Goal: Transaction & Acquisition: Purchase product/service

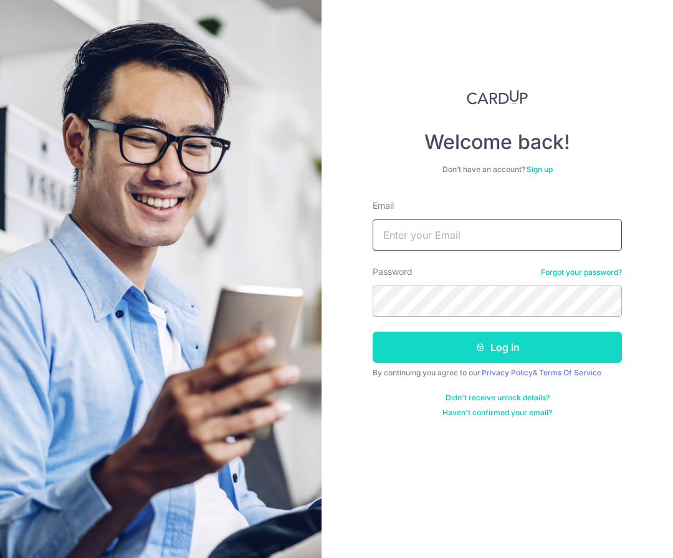
type input "[EMAIL_ADDRESS][DOMAIN_NAME]"
click at [490, 346] on button "Log in" at bounding box center [497, 346] width 249 height 31
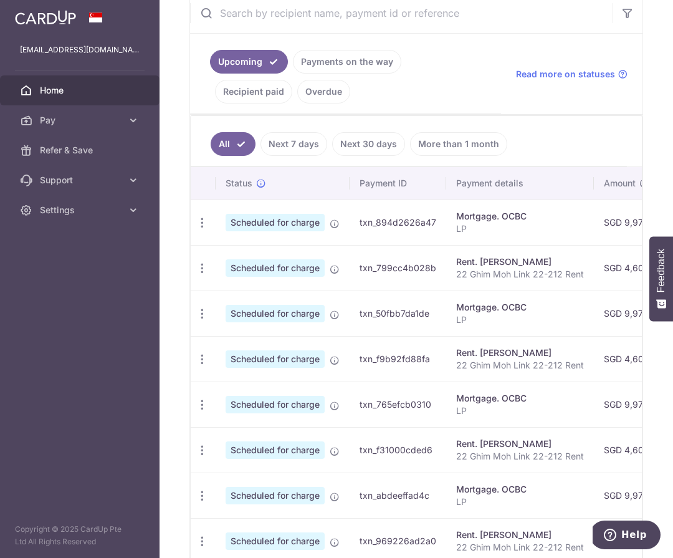
drag, startPoint x: 458, startPoint y: 260, endPoint x: 534, endPoint y: 261, distance: 76.6
click at [535, 261] on div "Rent. Yang Xi" at bounding box center [520, 261] width 128 height 12
click at [498, 268] on p "22 Ghim Moh Link 22-212 Rent" at bounding box center [520, 274] width 128 height 12
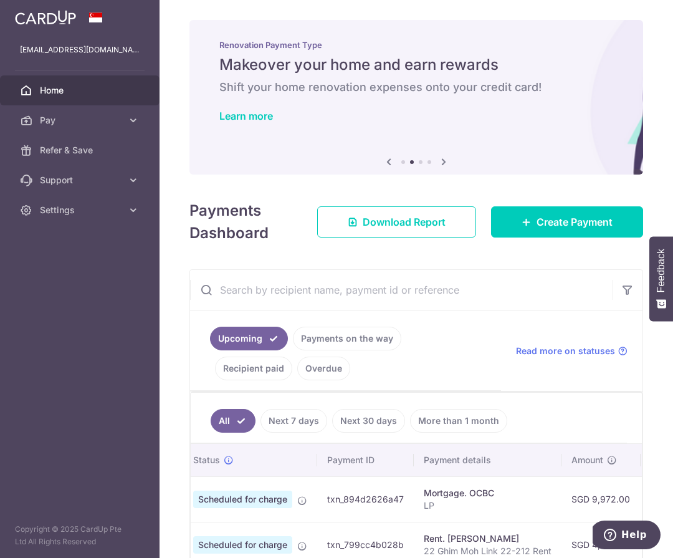
click at [368, 80] on h6 "Shift your home renovation expenses onto your credit card!" at bounding box center [416, 87] width 394 height 15
click at [371, 72] on h5 "Makeover your home and earn rewards" at bounding box center [416, 65] width 394 height 20
click at [261, 119] on link "Learn more" at bounding box center [246, 116] width 54 height 12
click at [69, 96] on span "Home" at bounding box center [81, 90] width 82 height 12
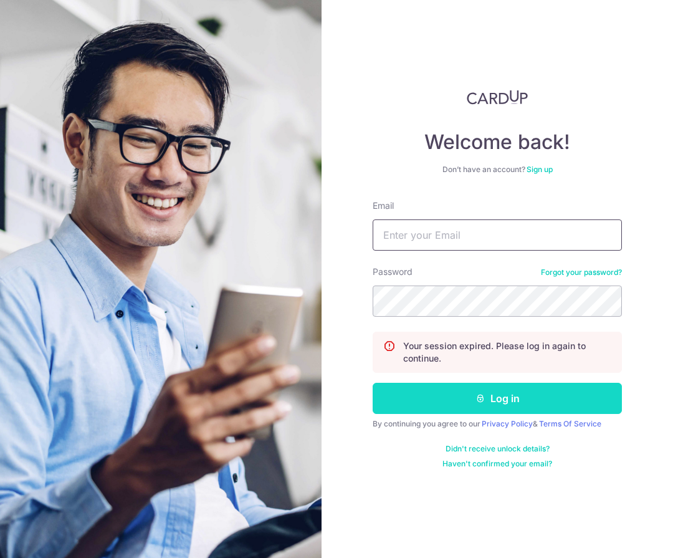
type input "[EMAIL_ADDRESS][DOMAIN_NAME]"
drag, startPoint x: 538, startPoint y: 407, endPoint x: 498, endPoint y: 385, distance: 45.7
click at [538, 407] on button "Log in" at bounding box center [497, 397] width 249 height 31
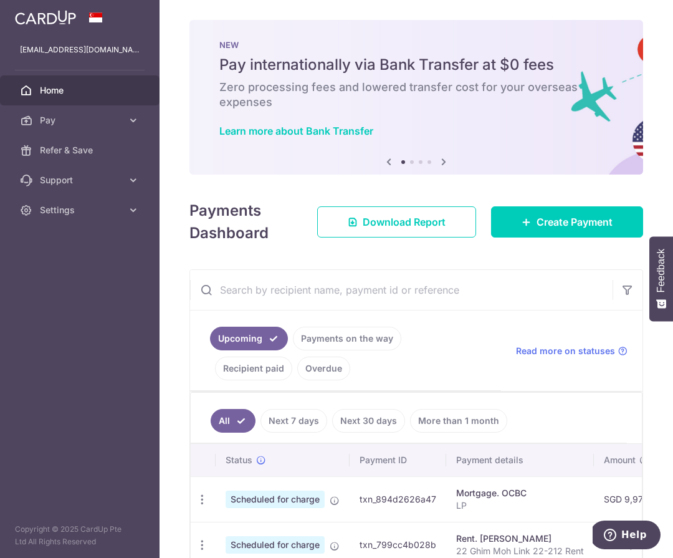
click at [64, 19] on img at bounding box center [45, 17] width 61 height 15
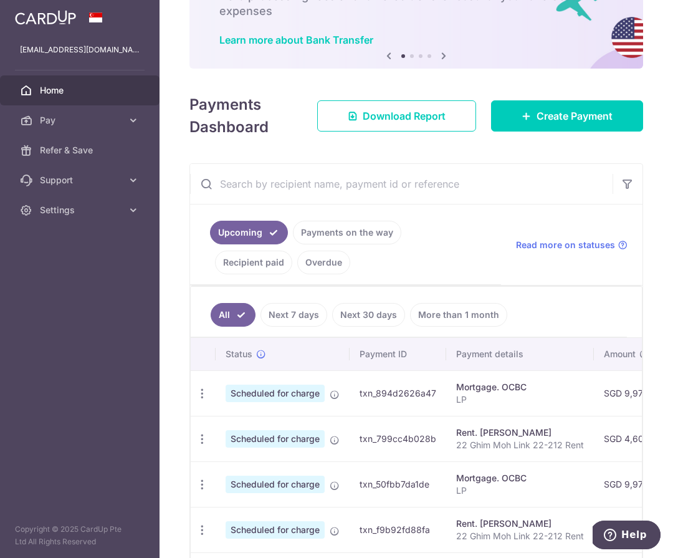
scroll to position [239, 0]
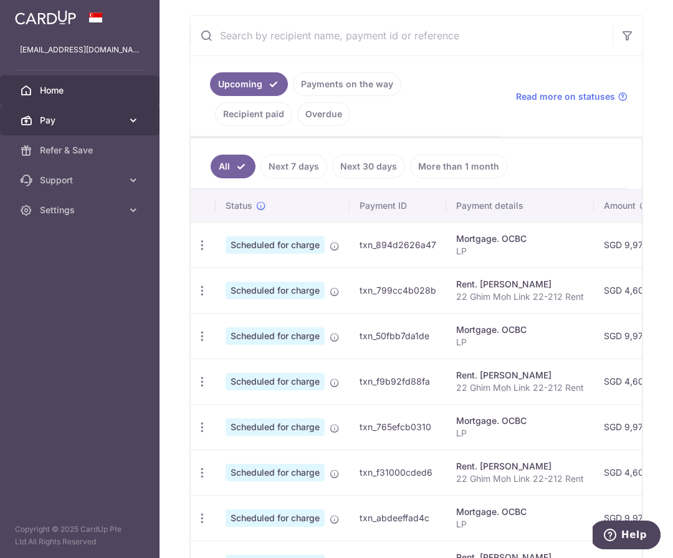
click at [112, 115] on span "Pay" at bounding box center [81, 120] width 82 height 12
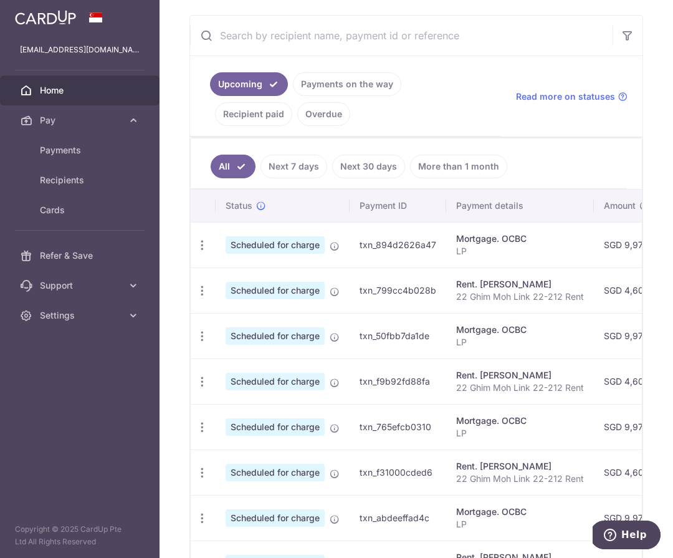
click at [27, 12] on img at bounding box center [45, 17] width 61 height 15
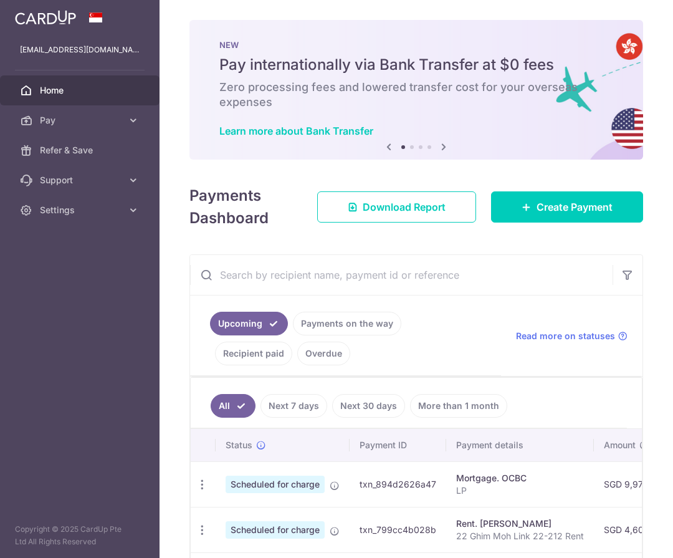
scroll to position [0, 0]
click at [444, 144] on icon at bounding box center [443, 147] width 15 height 16
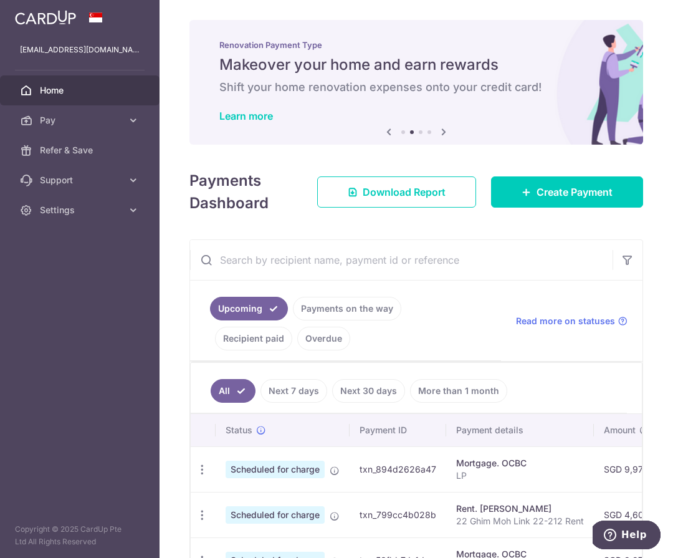
click at [444, 133] on icon at bounding box center [443, 132] width 15 height 16
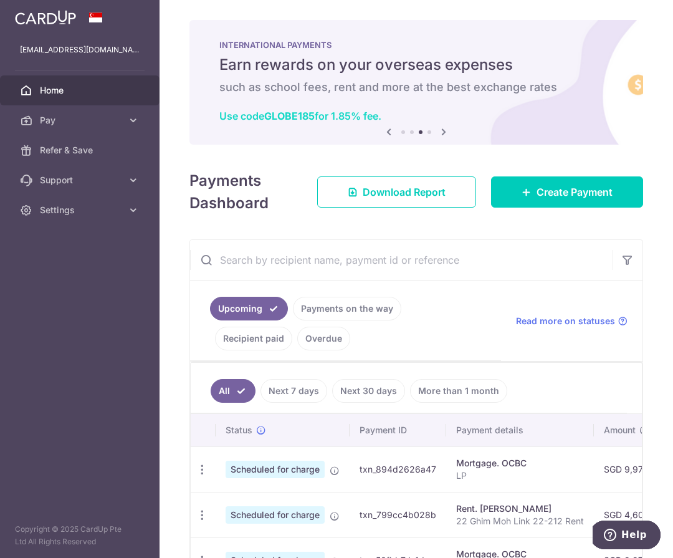
click at [343, 116] on link "Use code GLOBE185 for 1.85% fee." at bounding box center [300, 116] width 162 height 12
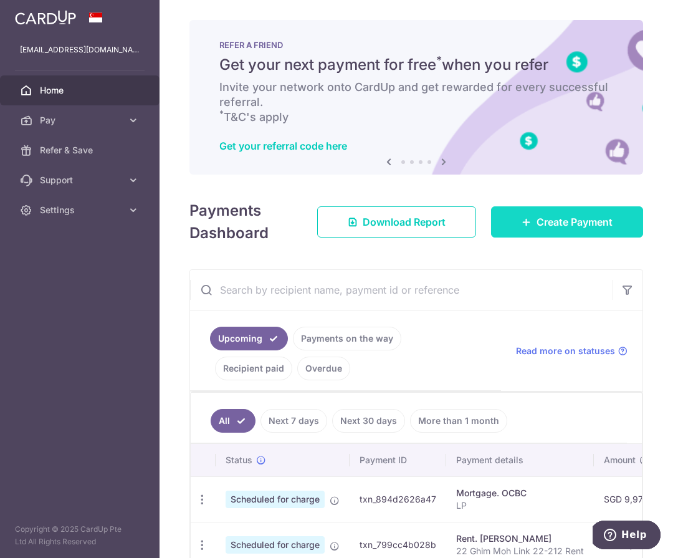
click at [577, 222] on span "Create Payment" at bounding box center [574, 221] width 76 height 15
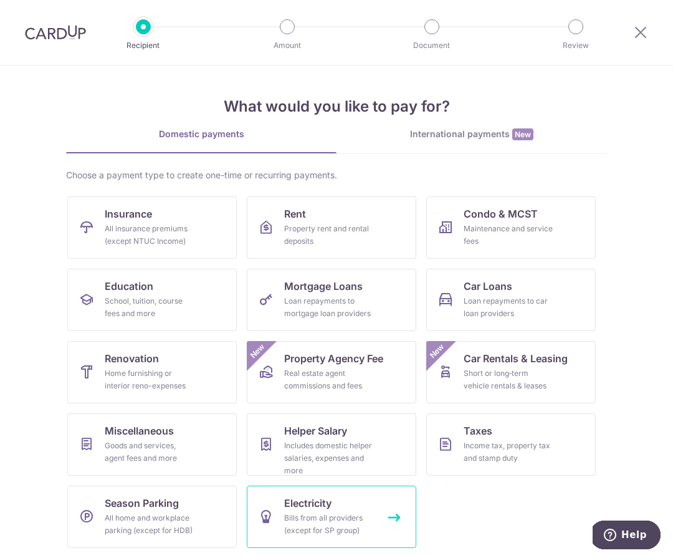
click at [354, 508] on link "Electricity Bills from all providers (except for SP group)" at bounding box center [331, 516] width 169 height 62
click at [346, 501] on link "Electricity Bills from all providers (except for SP group)" at bounding box center [331, 516] width 169 height 62
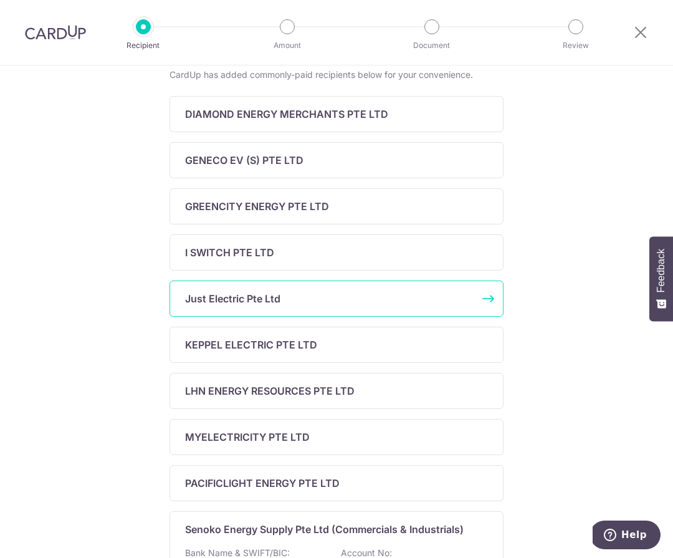
scroll to position [397, 0]
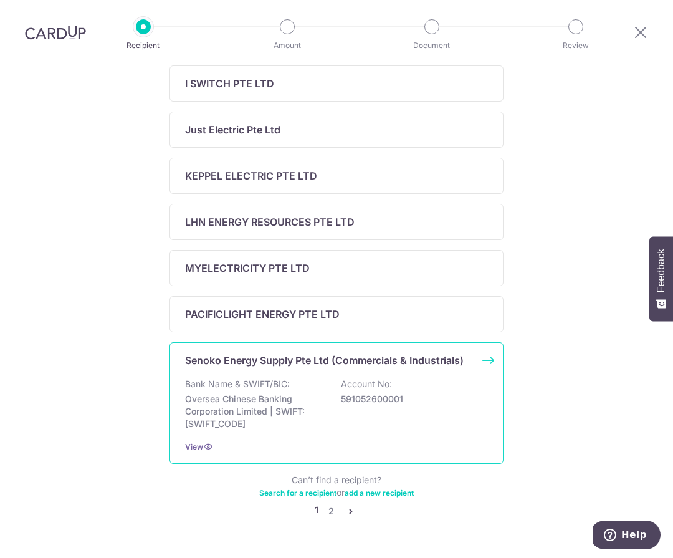
click at [275, 400] on p "Oversea Chinese Banking Corporation Limited | SWIFT: [SWIFT_CODE]" at bounding box center [255, 410] width 140 height 37
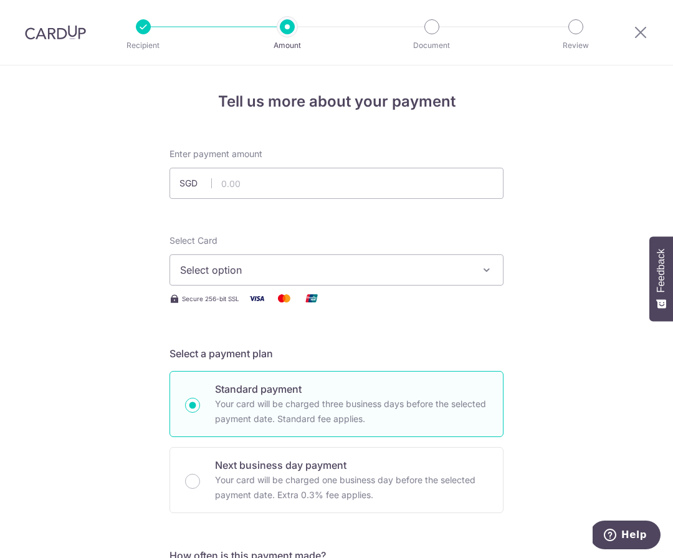
click at [235, 282] on button "Select option" at bounding box center [336, 269] width 334 height 31
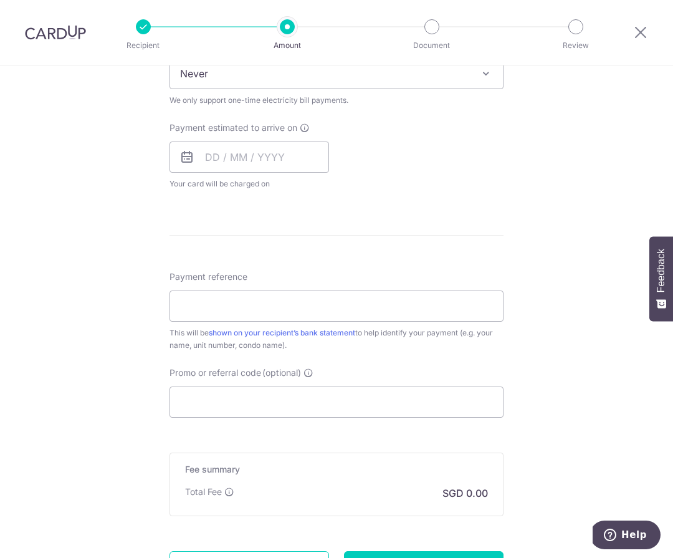
scroll to position [541, 0]
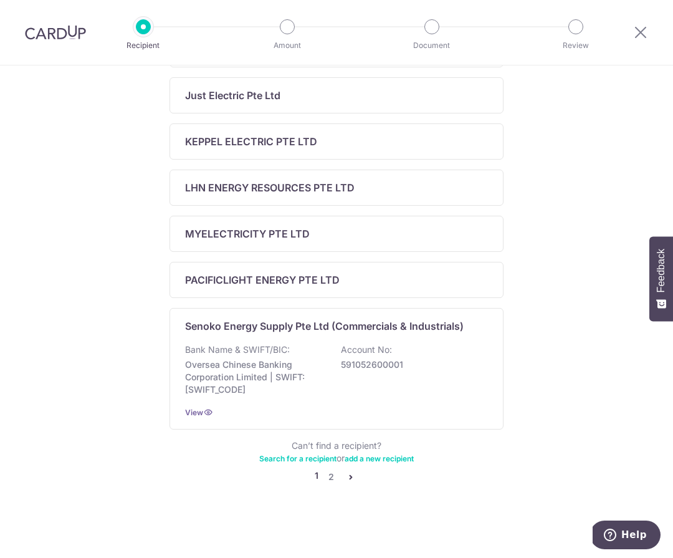
scroll to position [6, 0]
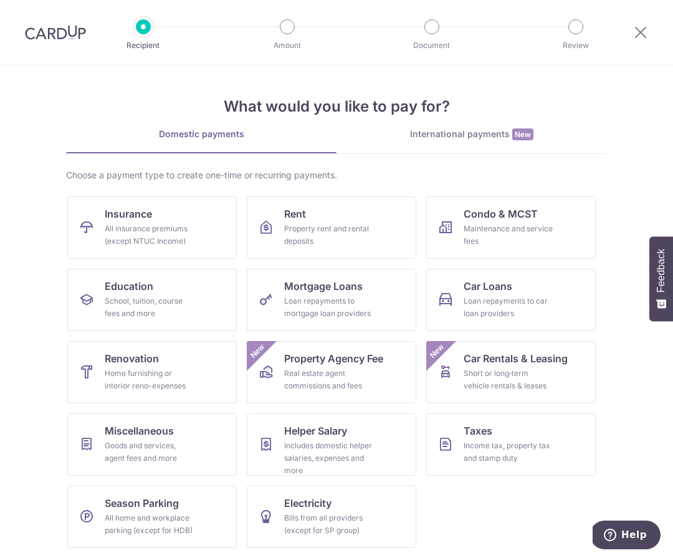
click at [454, 131] on div "International payments New" at bounding box center [471, 134] width 270 height 13
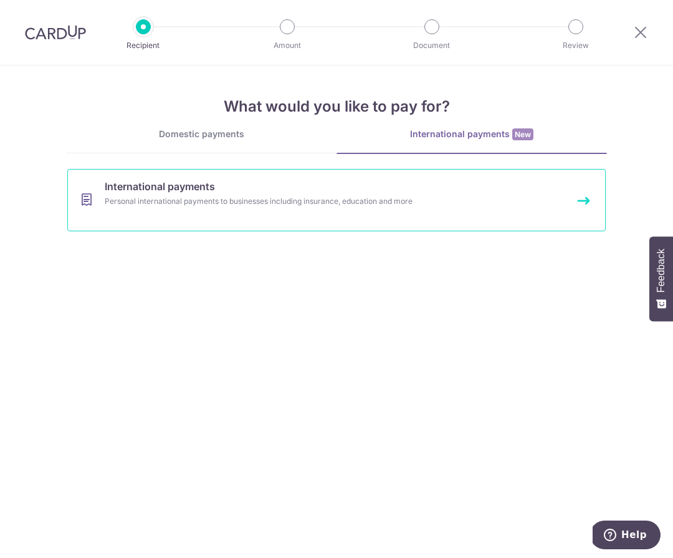
click at [219, 194] on link "International payments Personal international payments to businesses including …" at bounding box center [336, 200] width 538 height 62
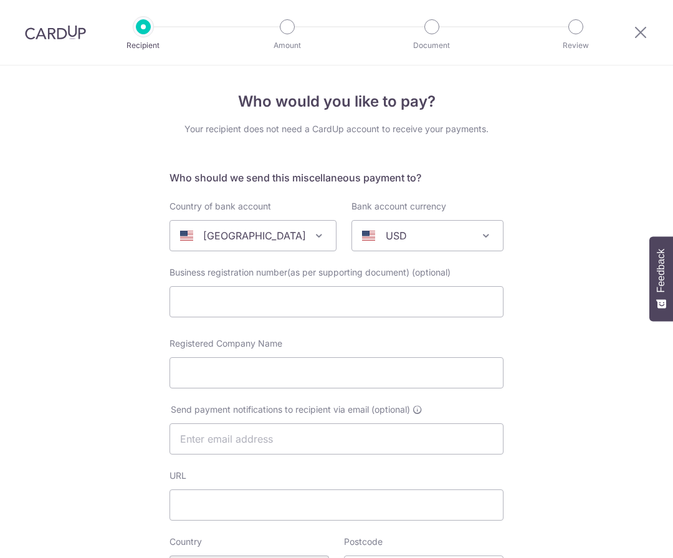
select select
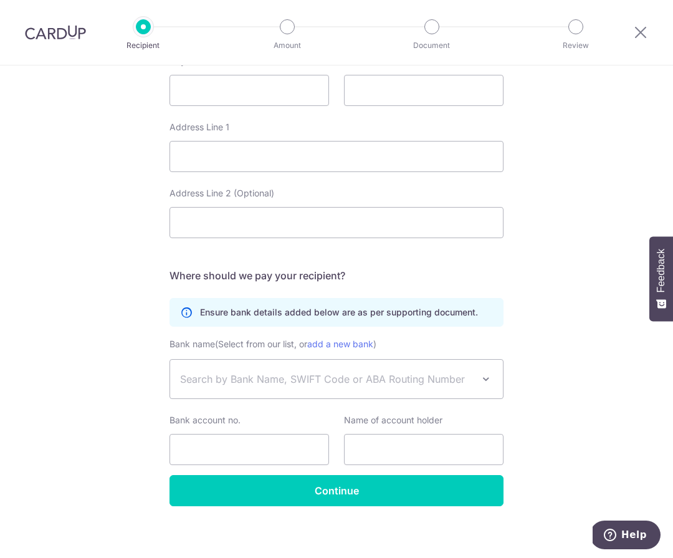
scroll to position [553, 0]
